Goal: Task Accomplishment & Management: Manage account settings

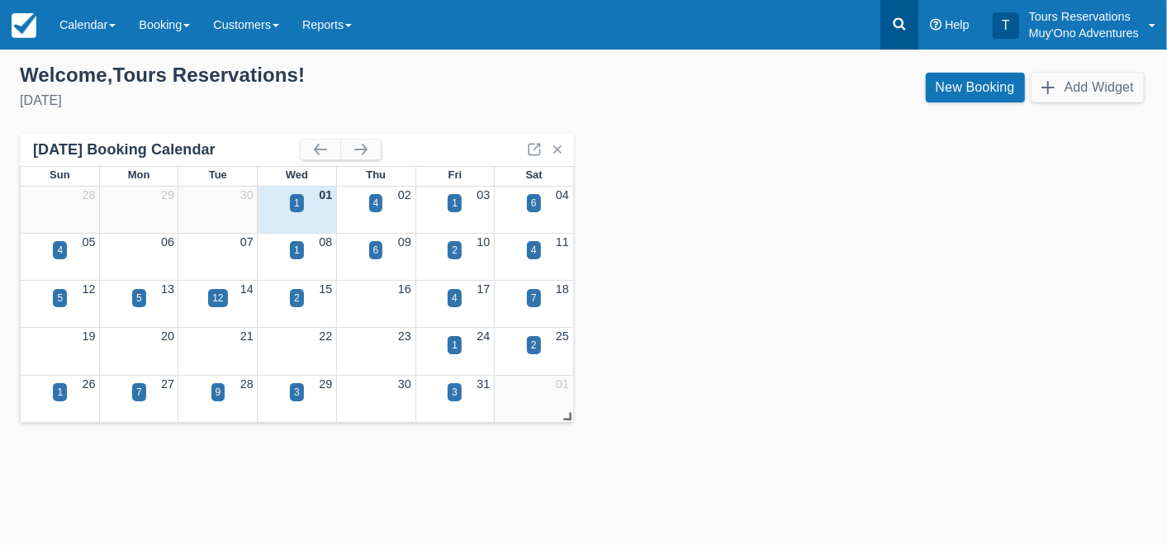
click at [895, 18] on icon at bounding box center [899, 24] width 17 height 17
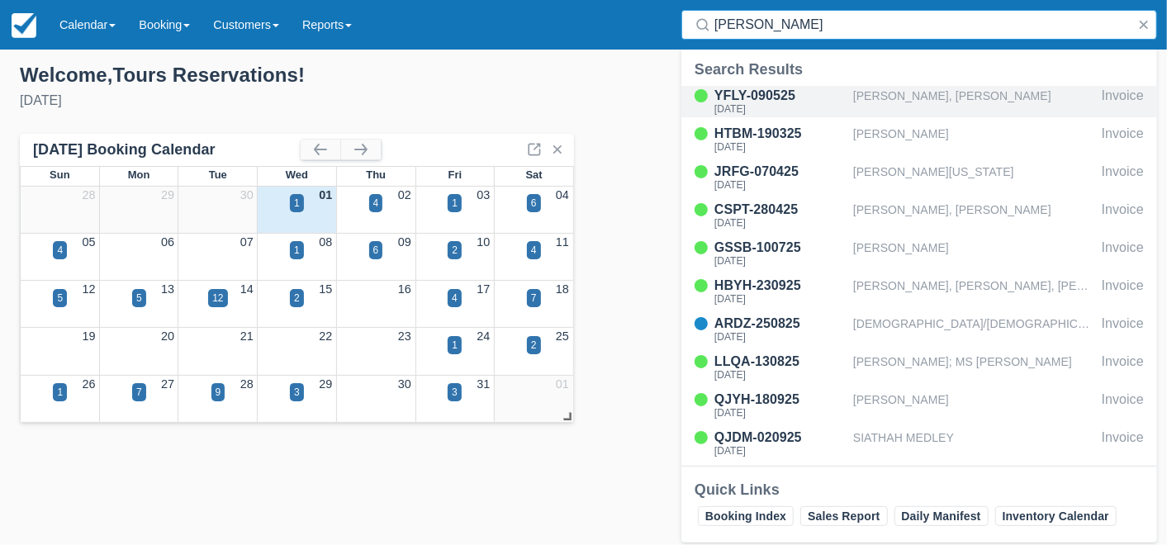
type input "hol chan"
click at [885, 86] on div "[PERSON_NAME], [PERSON_NAME]" at bounding box center [974, 101] width 242 height 31
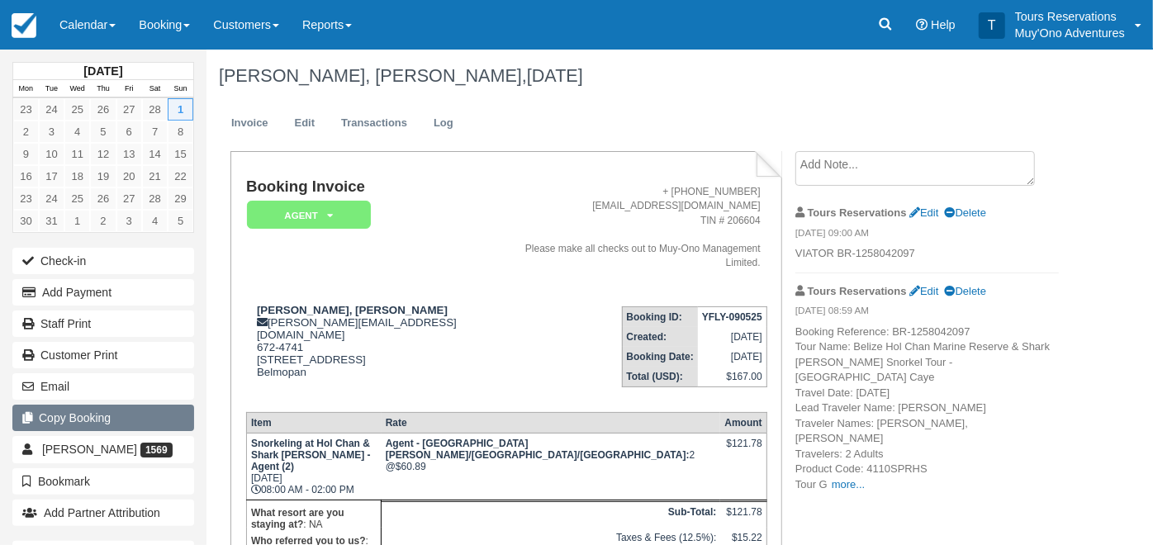
click at [100, 413] on button "Copy Booking" at bounding box center [103, 418] width 182 height 26
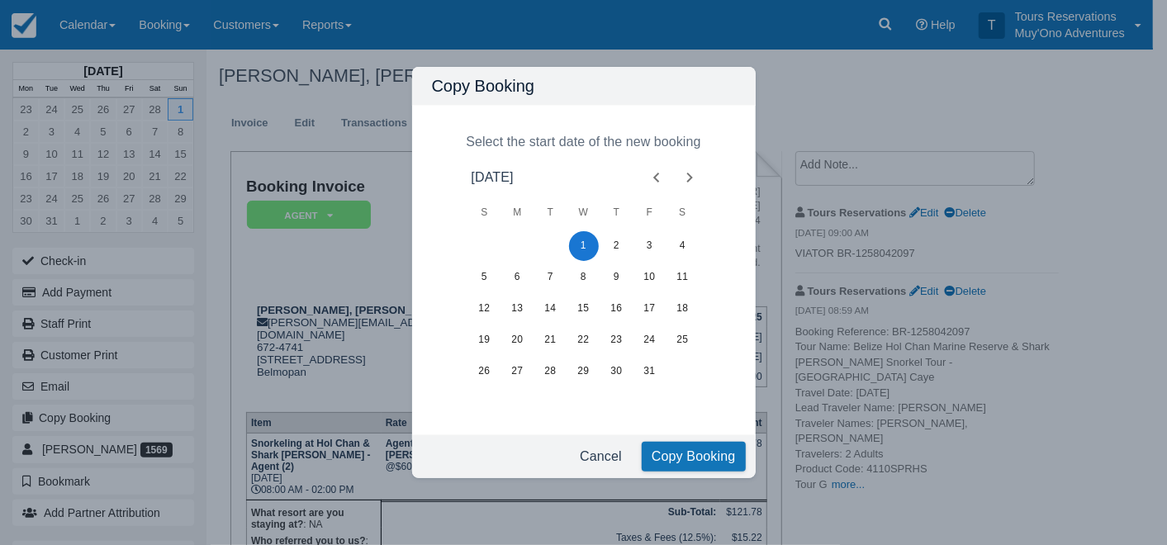
click at [685, 182] on icon "Next month" at bounding box center [690, 178] width 20 height 20
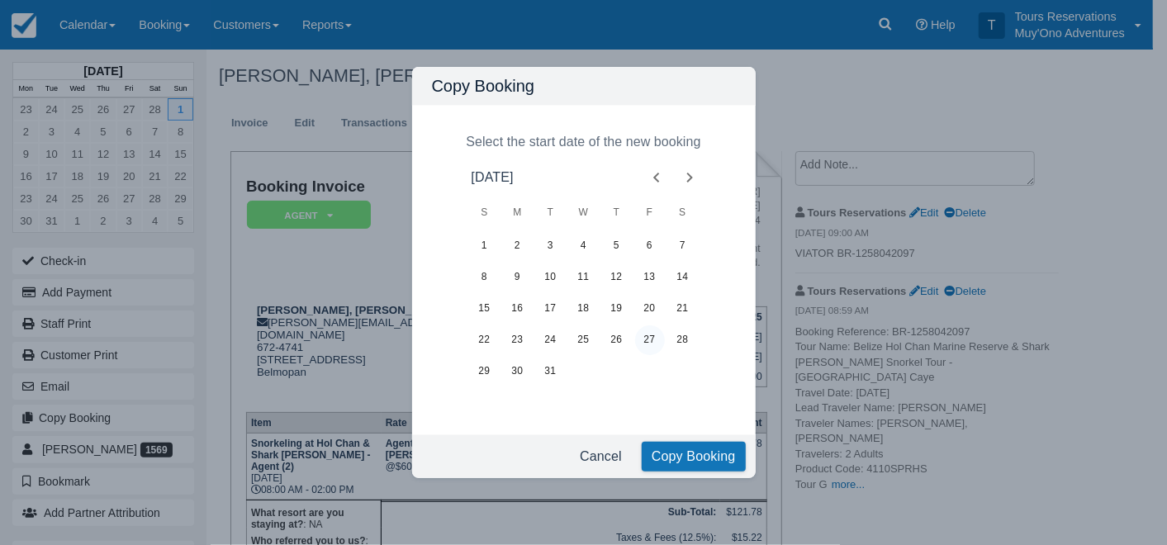
click at [648, 339] on button "27" at bounding box center [650, 340] width 30 height 30
click at [703, 458] on button "Copy Booking" at bounding box center [694, 457] width 104 height 30
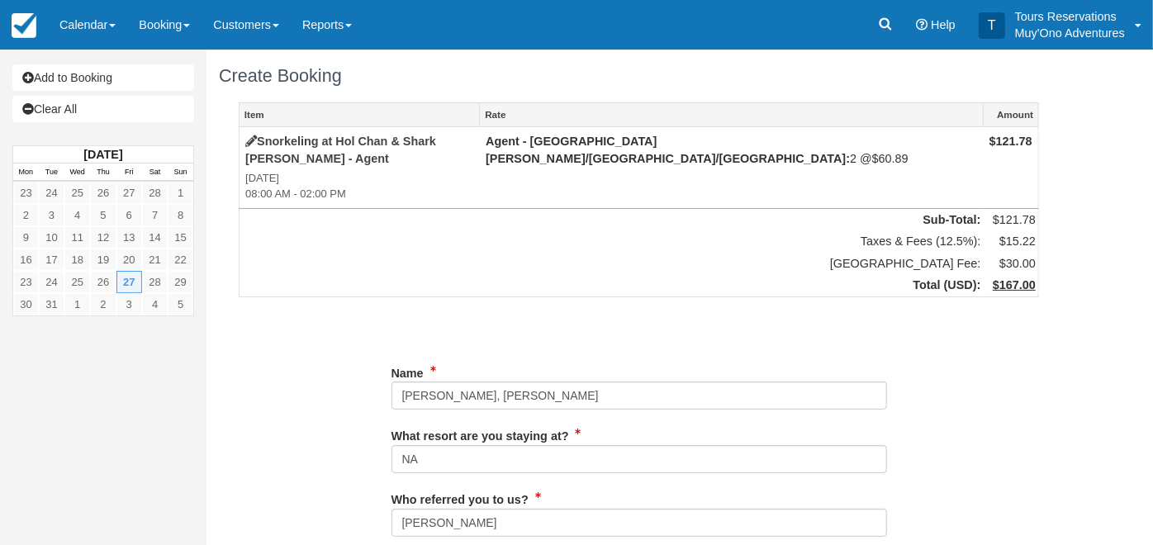
type input "672-4741"
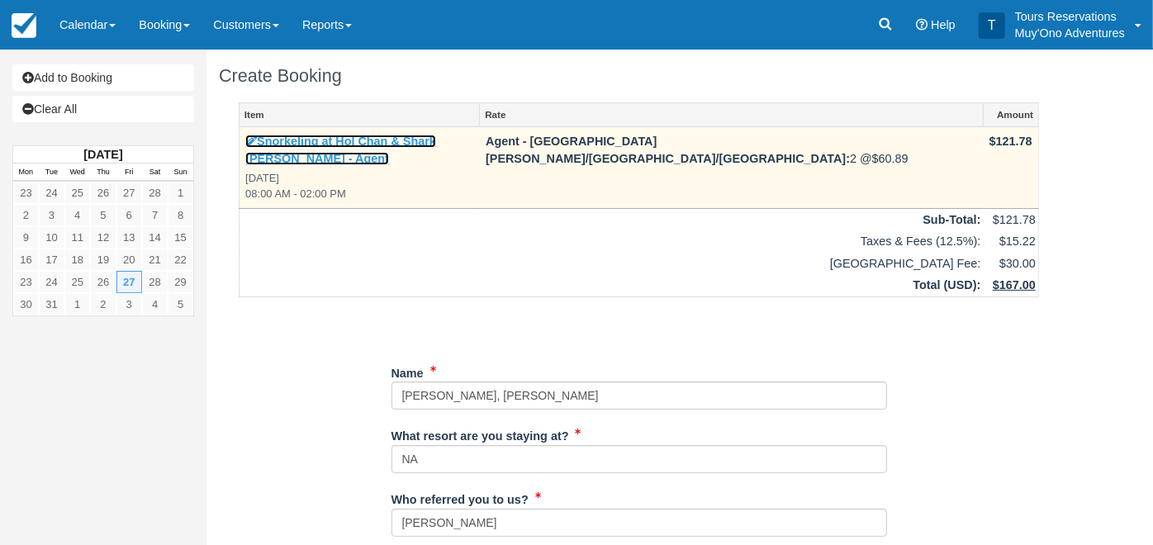
click at [382, 139] on link "Snorkeling at Hol Chan & Shark [PERSON_NAME] - Agent" at bounding box center [340, 150] width 191 height 31
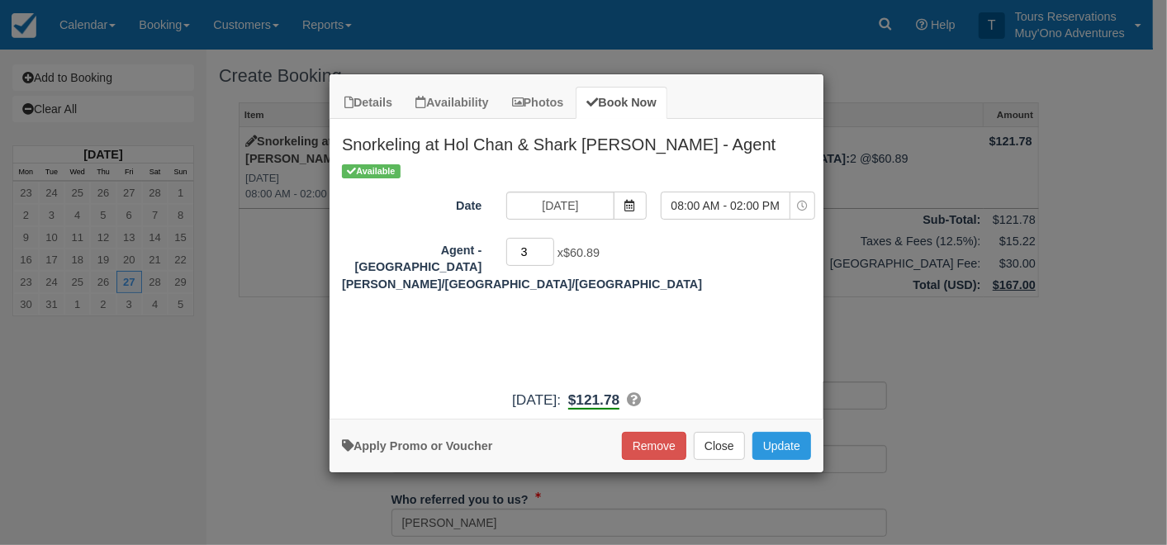
click at [548, 244] on input "3" at bounding box center [530, 252] width 48 height 28
click at [548, 244] on input "4" at bounding box center [530, 252] width 48 height 28
click at [548, 244] on input "5" at bounding box center [530, 252] width 48 height 28
click at [548, 244] on input "6" at bounding box center [530, 252] width 48 height 28
click at [548, 244] on input "7" at bounding box center [530, 252] width 48 height 28
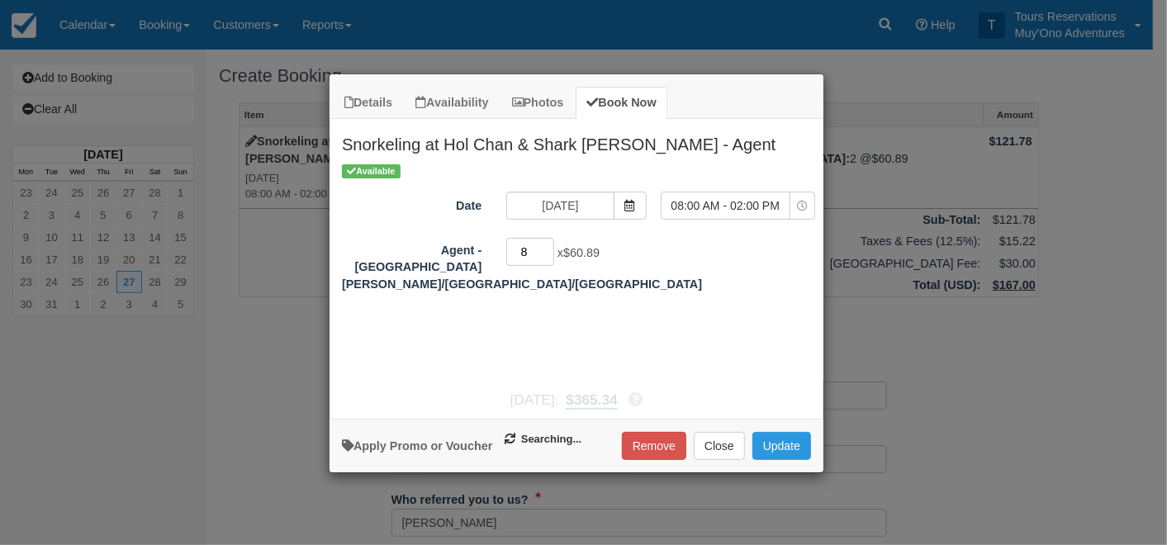
click at [548, 244] on input "8" at bounding box center [530, 252] width 48 height 28
type input "9"
click at [548, 244] on input "9" at bounding box center [530, 252] width 48 height 28
click at [795, 453] on button "Update" at bounding box center [781, 446] width 59 height 28
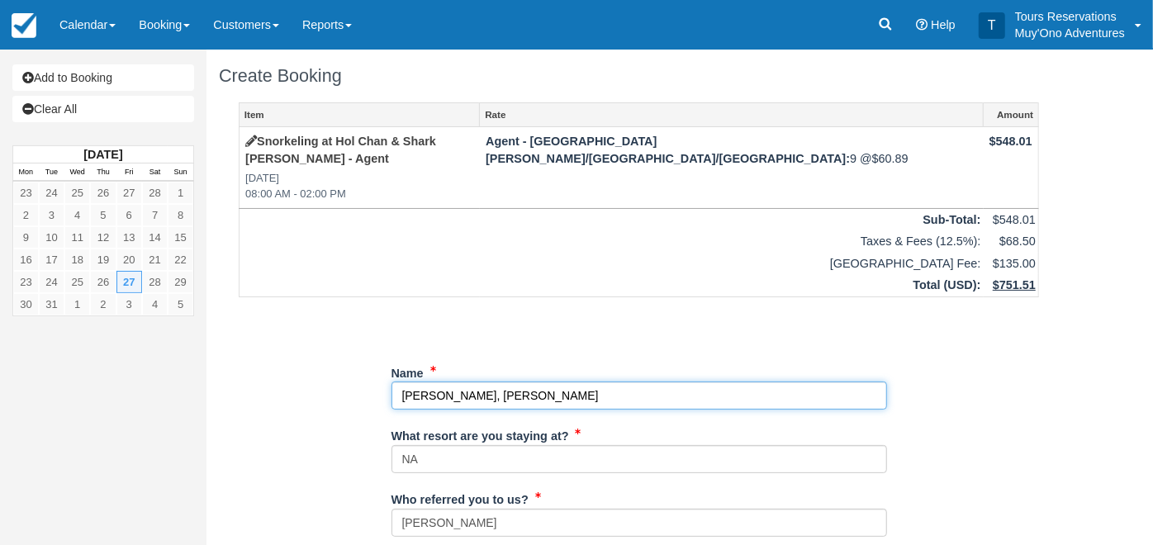
drag, startPoint x: 638, startPoint y: 382, endPoint x: 183, endPoint y: 384, distance: 455.1
click at [183, 384] on div "Add to Booking Clear All [DATE] Mon Tue Wed Thu Fri Sat Sun 23 24 25 26 27 28 1…" at bounding box center [576, 298] width 1153 height 496
paste input "[PERSON_NAME], [PERSON_NAME], [PERSON_NAME], [PERSON_NAME], [PERSON_NAME], [PER…"
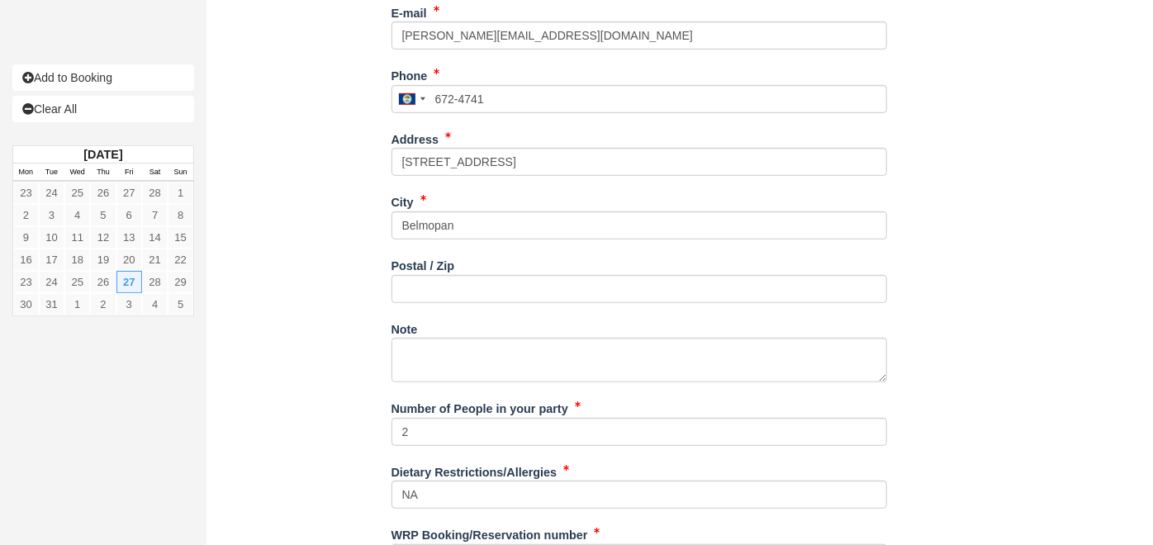
scroll to position [610, 0]
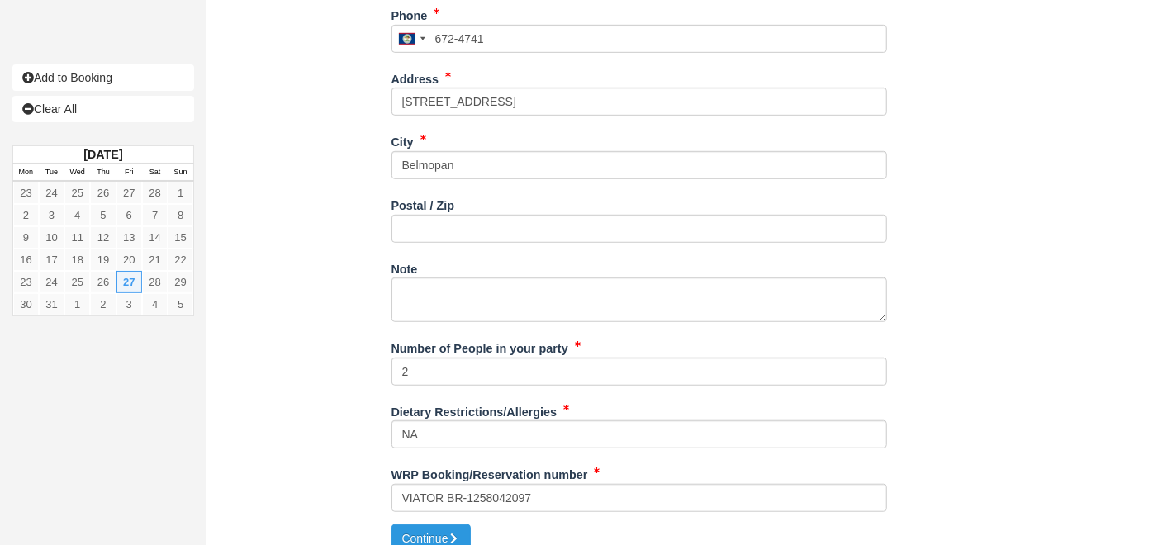
type input "[PERSON_NAME], [PERSON_NAME], [PERSON_NAME], [PERSON_NAME], [PERSON_NAME], [PER…"
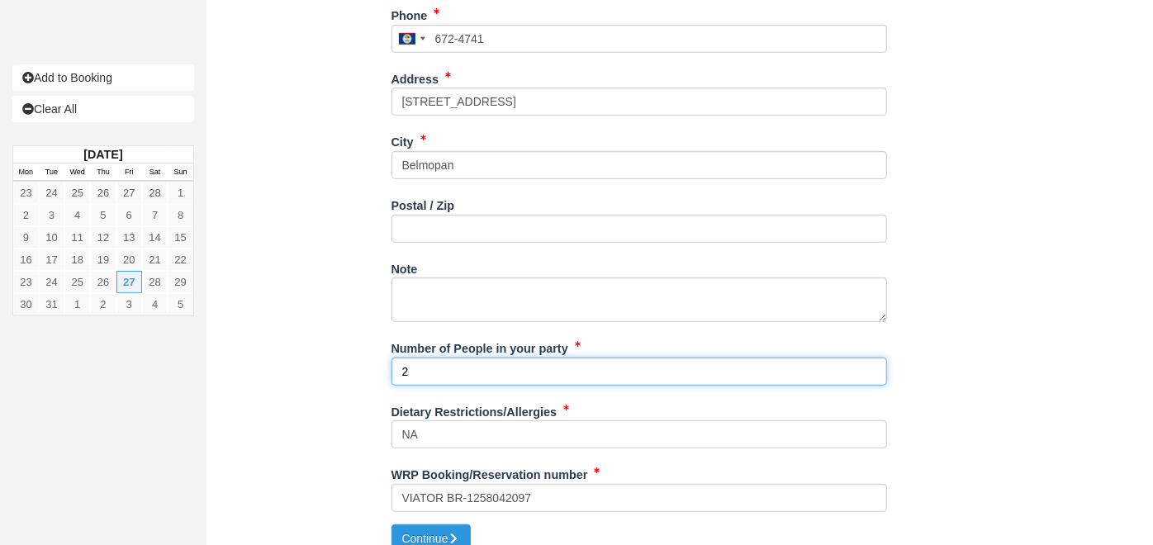
scroll to position [0, 0]
drag, startPoint x: 419, startPoint y: 359, endPoint x: 357, endPoint y: 359, distance: 61.9
click at [357, 359] on div "Item Rate Amount Snorkeling at Hol Chan & Shark [PERSON_NAME] - Agent [DATE] 08…" at bounding box center [639, 8] width 840 height 1032
type input "9"
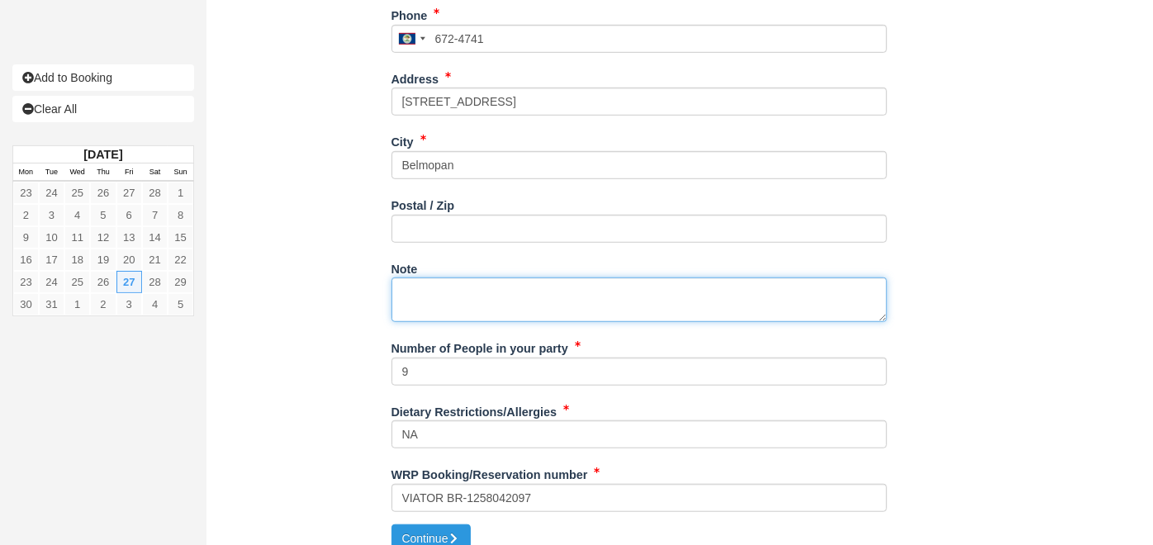
click at [566, 279] on textarea "Note" at bounding box center [640, 300] width 496 height 45
paste textarea "Booking Reference: BR-1321303881 Tour Name: [GEOGRAPHIC_DATA] Hol Chan Marine R…"
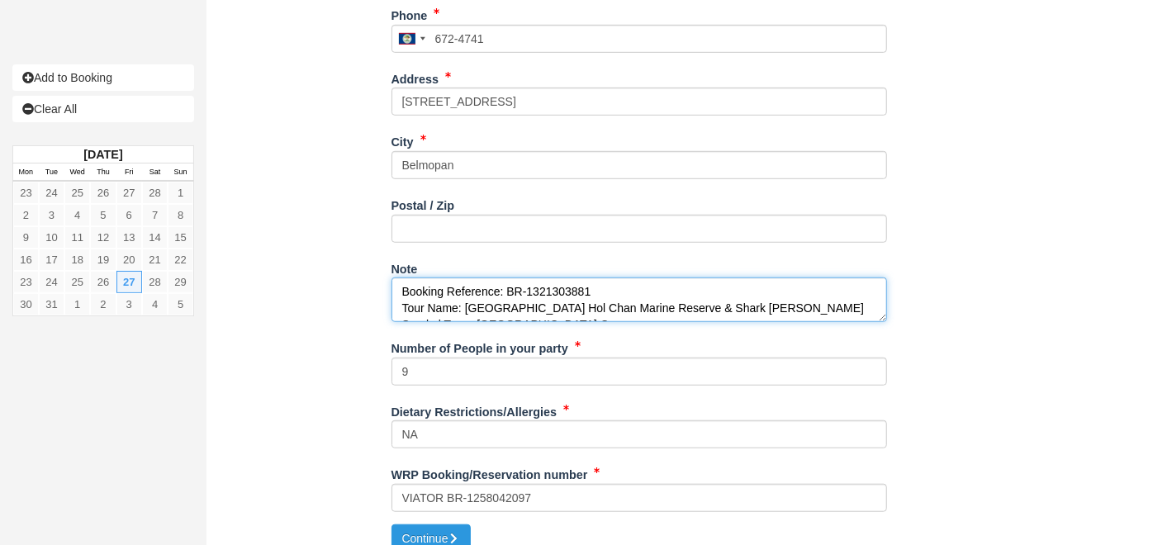
scroll to position [207, 0]
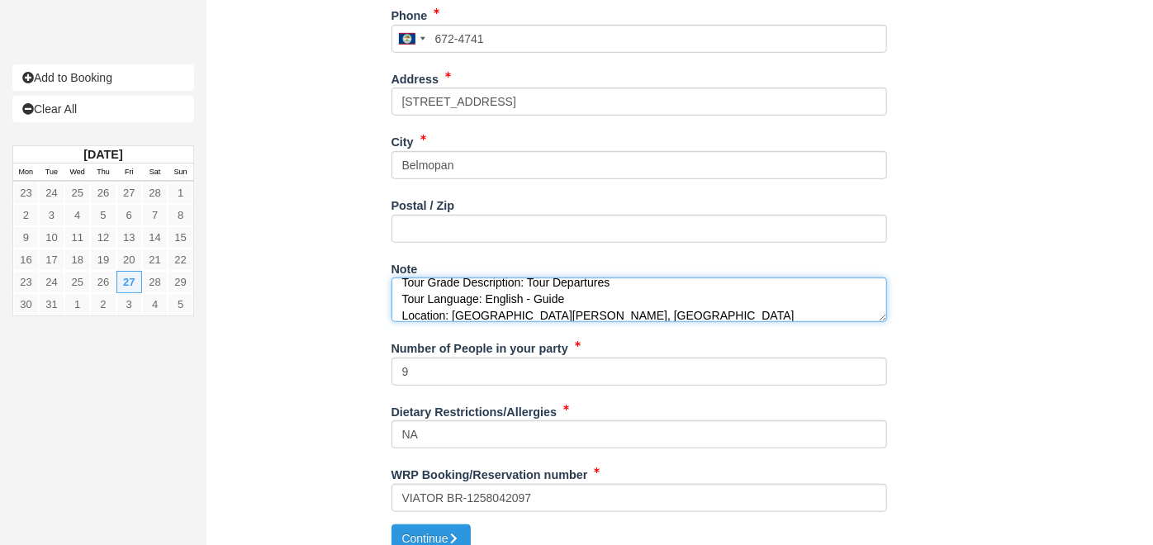
type textarea "Booking Reference: BR-1321303881 Tour Name: [GEOGRAPHIC_DATA] Hol Chan Marine R…"
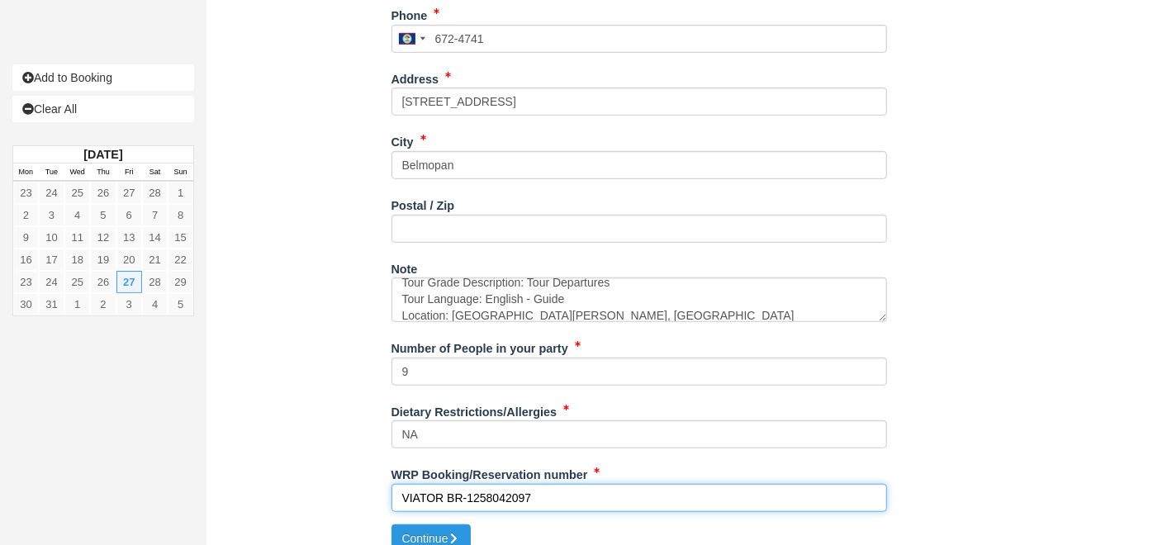
click at [501, 484] on input "VIATOR BR-1258042097" at bounding box center [640, 498] width 496 height 28
paste input "321303881"
type input "VIATOR BR-1321303881"
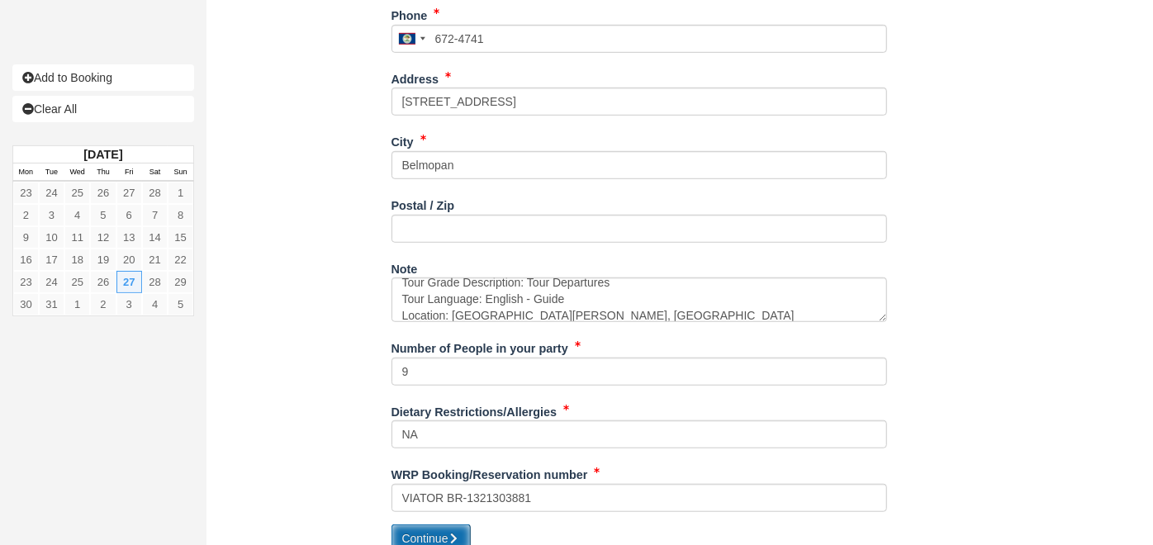
click at [431, 524] on button "Continue" at bounding box center [431, 538] width 79 height 28
type input "[PHONE_NUMBER]"
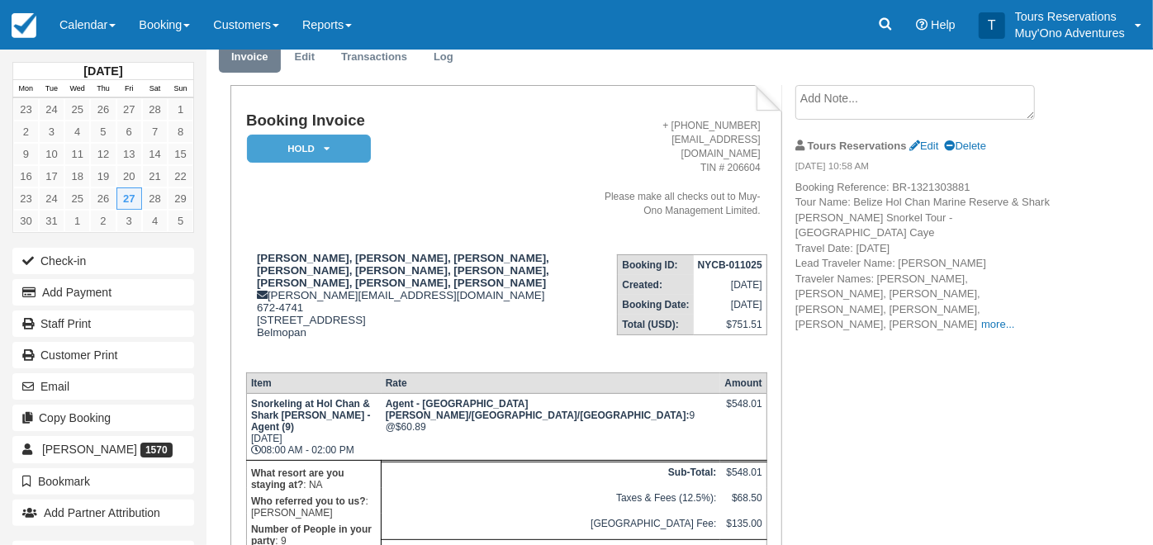
scroll to position [206, 0]
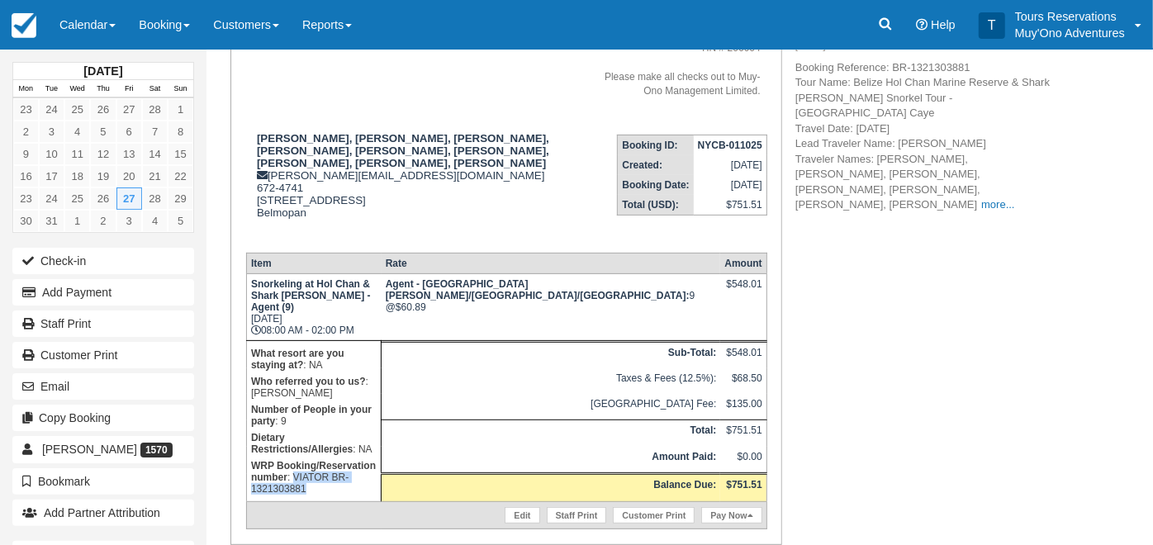
drag, startPoint x: 419, startPoint y: 397, endPoint x: 459, endPoint y: 406, distance: 41.3
click at [377, 458] on p "WRP Booking/Reservation number : VIATOR BR-1321303881" at bounding box center [314, 478] width 126 height 40
copy p "VIATOR BR-1321303881"
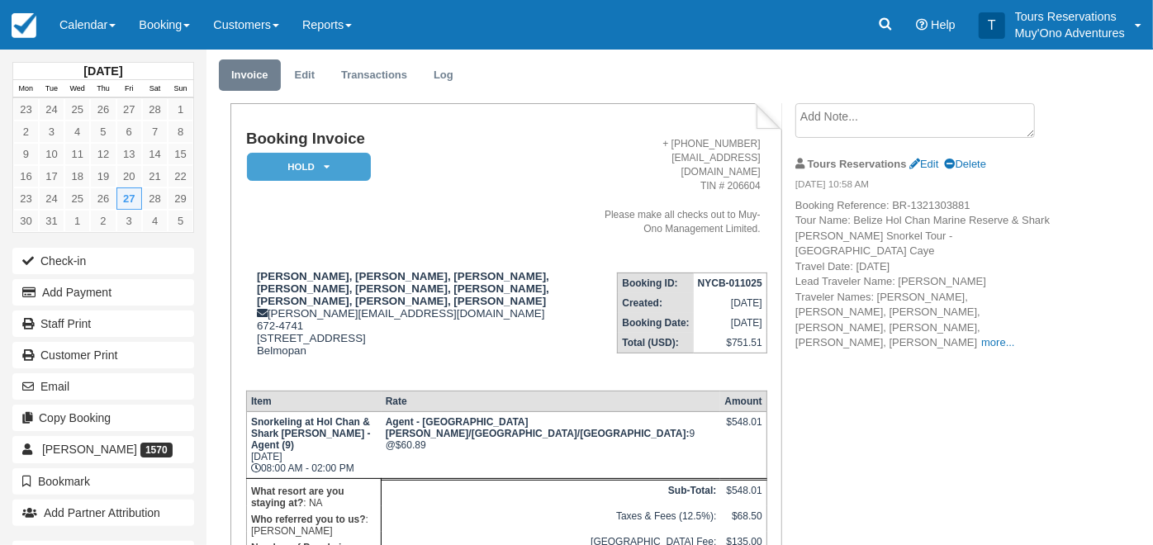
scroll to position [0, 0]
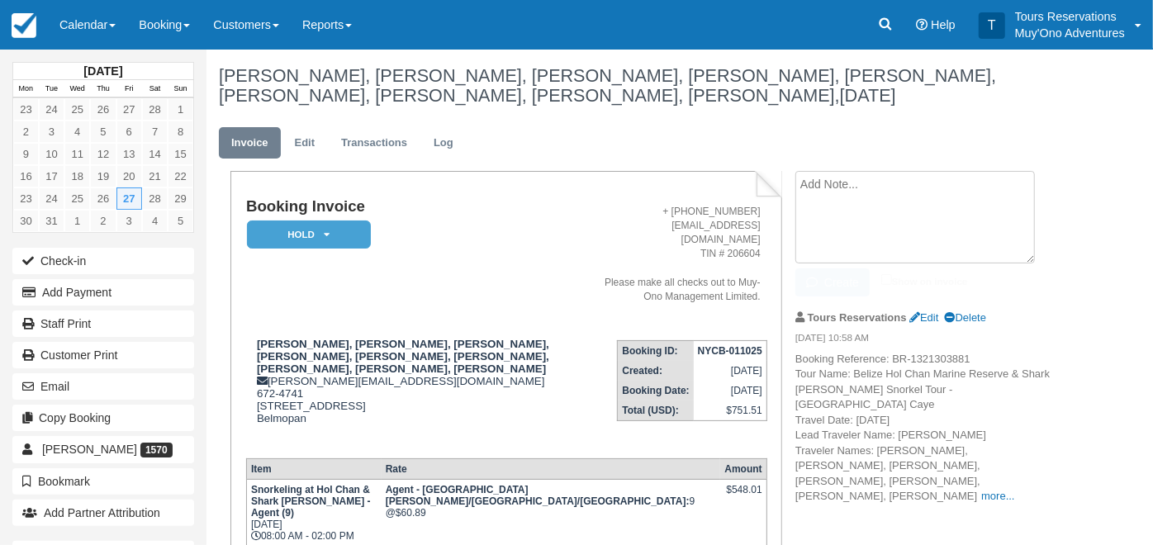
click at [866, 175] on textarea at bounding box center [915, 217] width 240 height 93
paste textarea "VIATOR BR-1321303881"
type textarea "VIATOR BR-1321303881"
click at [886, 281] on input "Show on invoice" at bounding box center [886, 279] width 11 height 11
checkbox input "true"
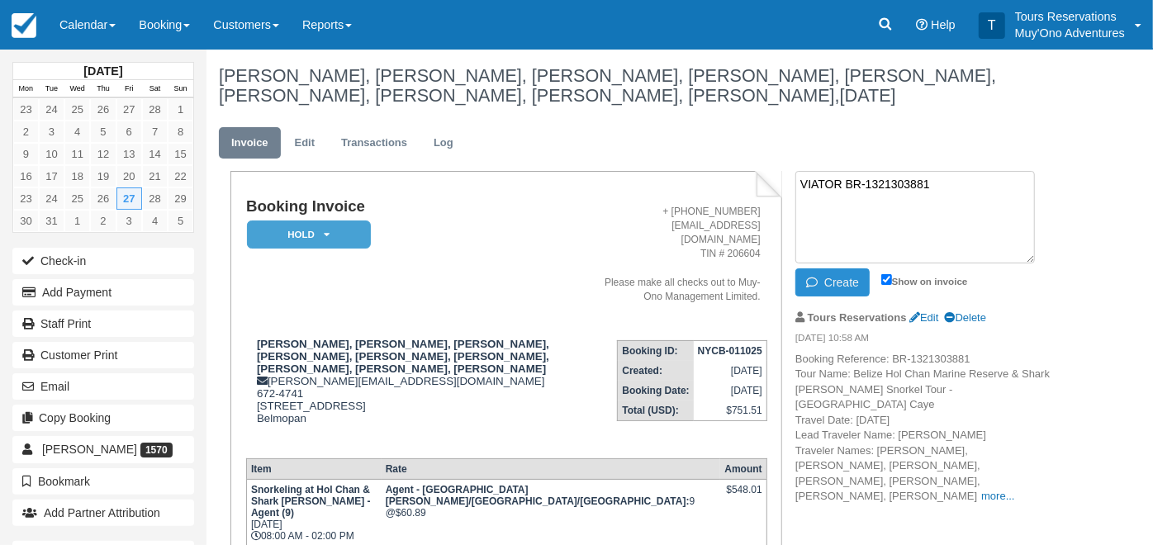
click at [830, 280] on button "Create" at bounding box center [832, 282] width 74 height 28
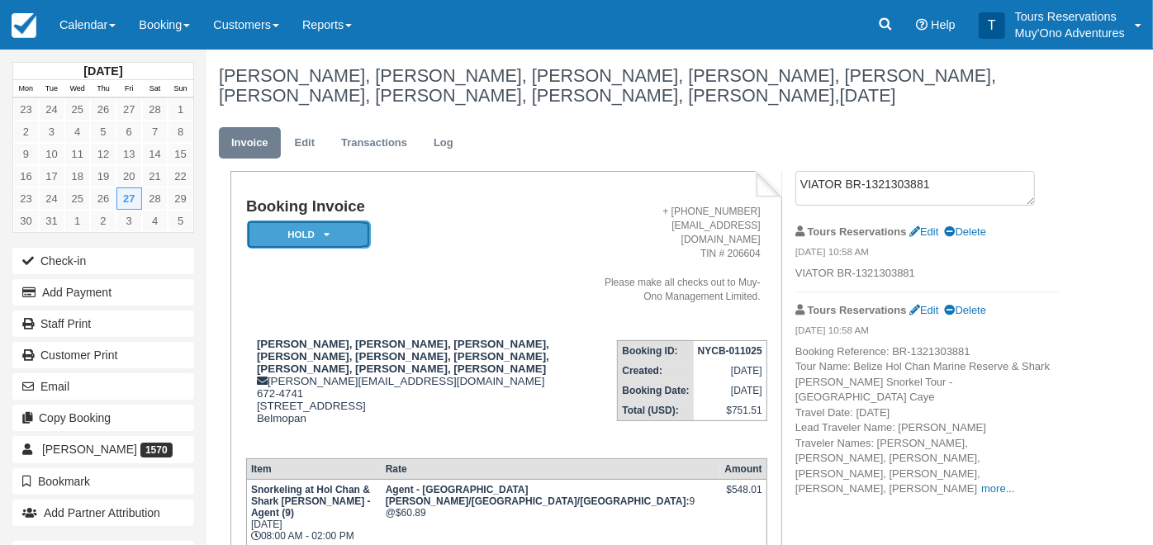
click at [314, 241] on em "HOLD" at bounding box center [309, 235] width 124 height 29
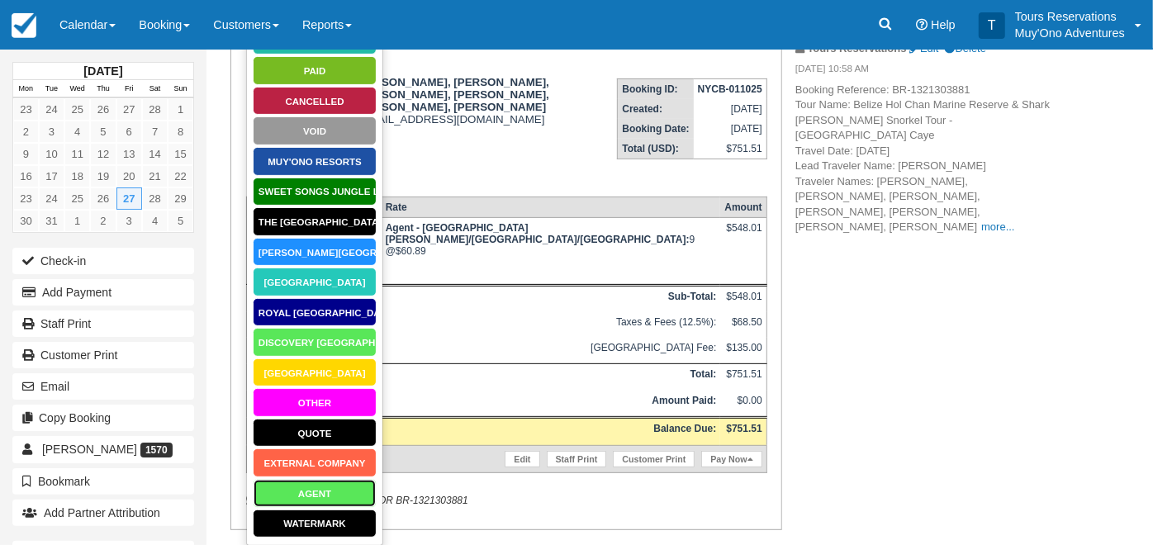
click at [311, 501] on link "AGENT" at bounding box center [315, 493] width 124 height 29
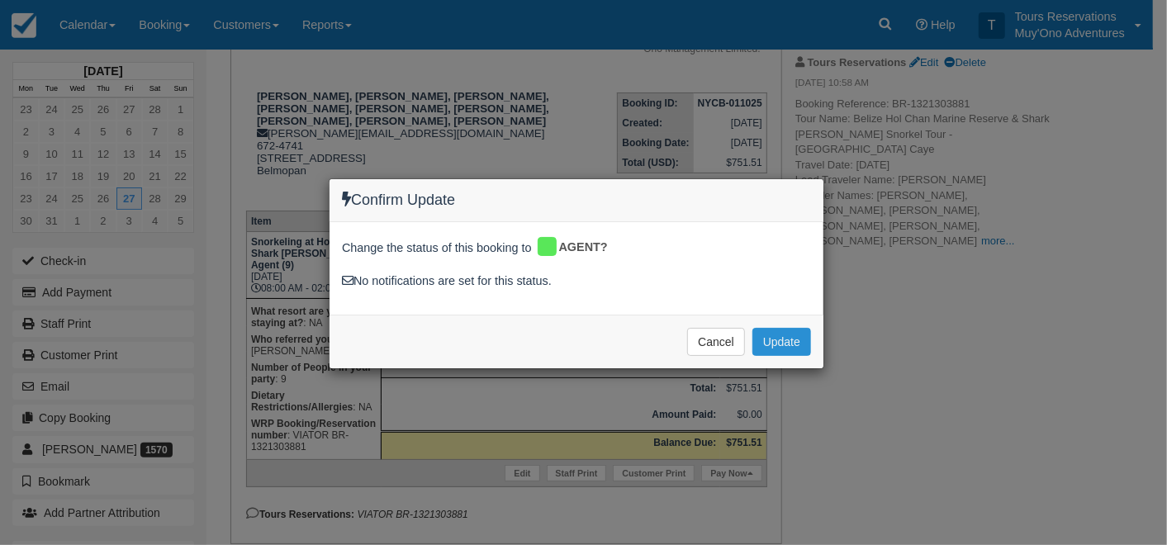
click at [790, 342] on button "Update" at bounding box center [781, 342] width 59 height 28
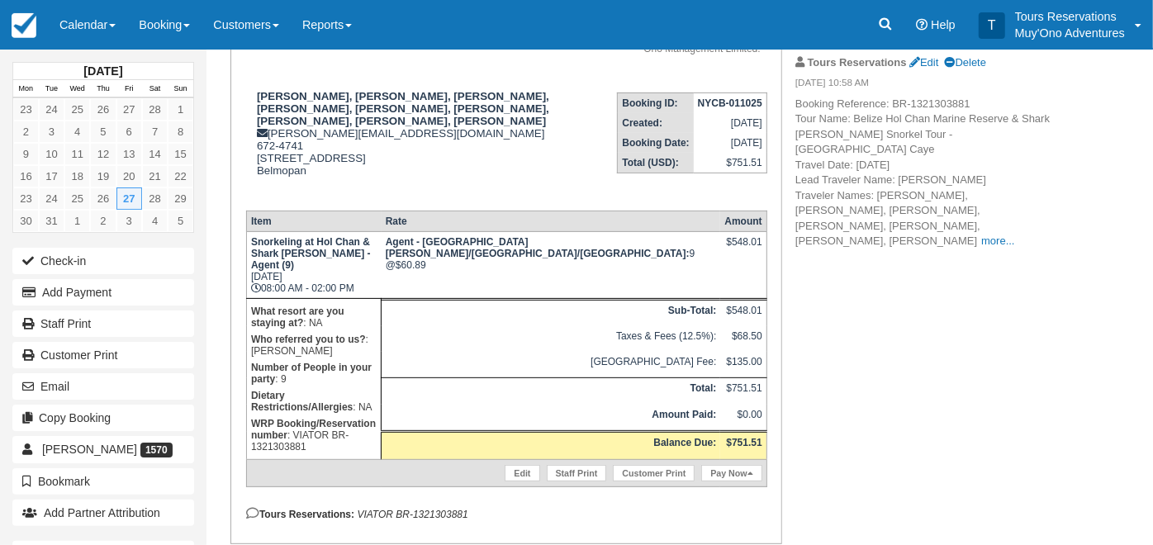
scroll to position [0, 0]
